Goal: Task Accomplishment & Management: Use online tool/utility

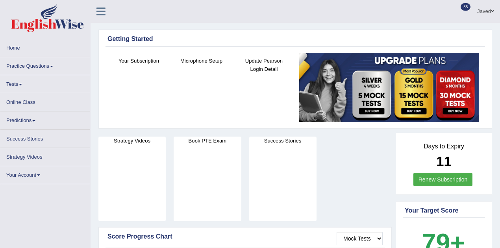
click at [21, 81] on link "Tests" at bounding box center [45, 82] width 90 height 15
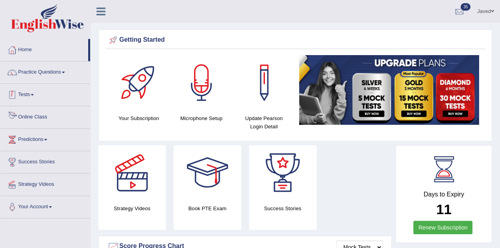
click at [31, 93] on link "Tests" at bounding box center [45, 94] width 90 height 20
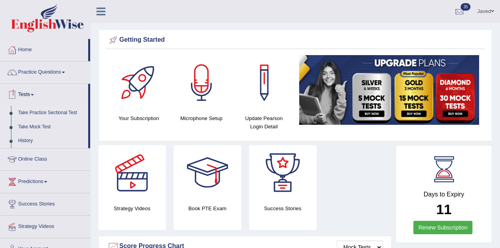
click at [46, 113] on link "Take Practice Sectional Test" at bounding box center [52, 113] width 74 height 14
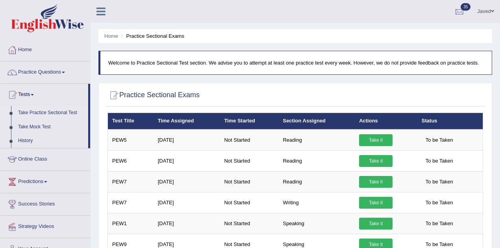
click at [458, 17] on div at bounding box center [459, 12] width 12 height 12
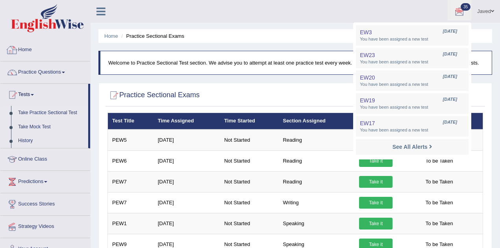
click at [18, 45] on link "Home" at bounding box center [45, 49] width 90 height 20
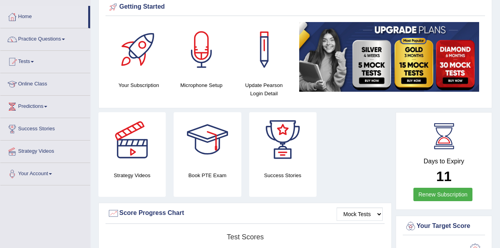
scroll to position [26, 0]
